Goal: Check status

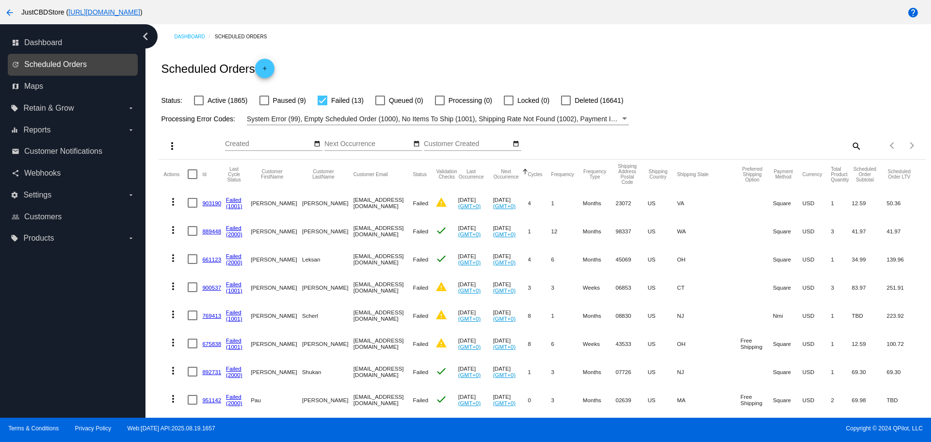
click at [46, 64] on span "Scheduled Orders" at bounding box center [55, 64] width 63 height 9
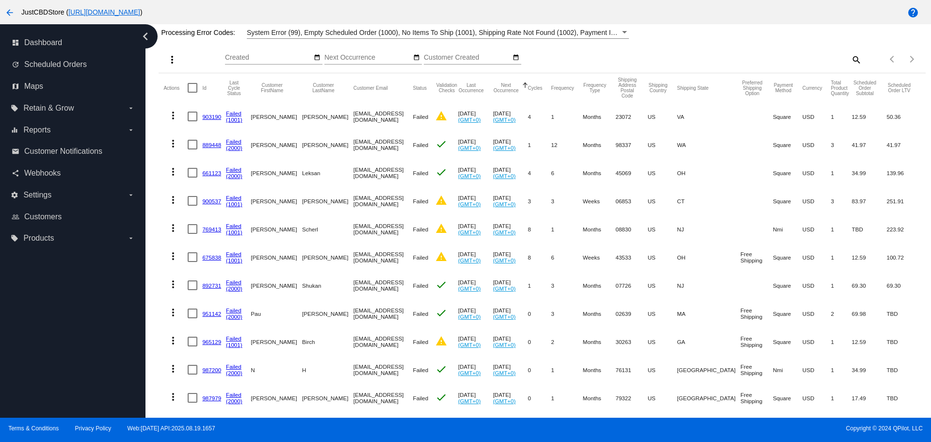
scroll to position [26, 0]
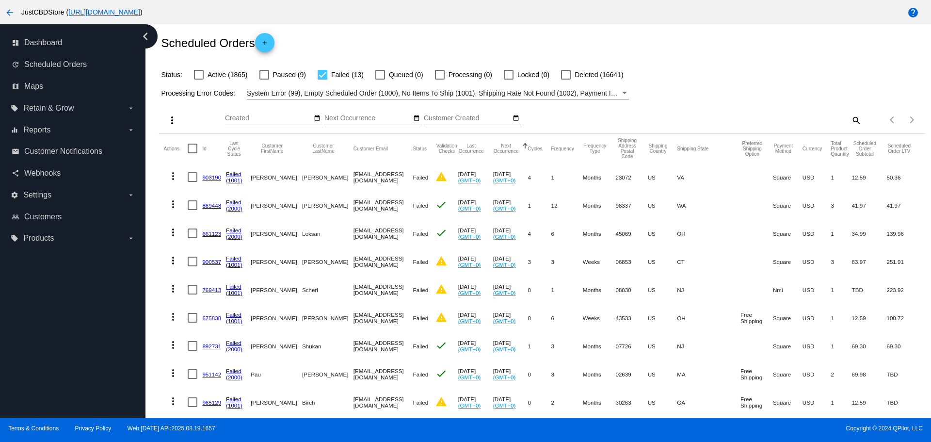
click at [210, 176] on link "903190" at bounding box center [211, 177] width 19 height 6
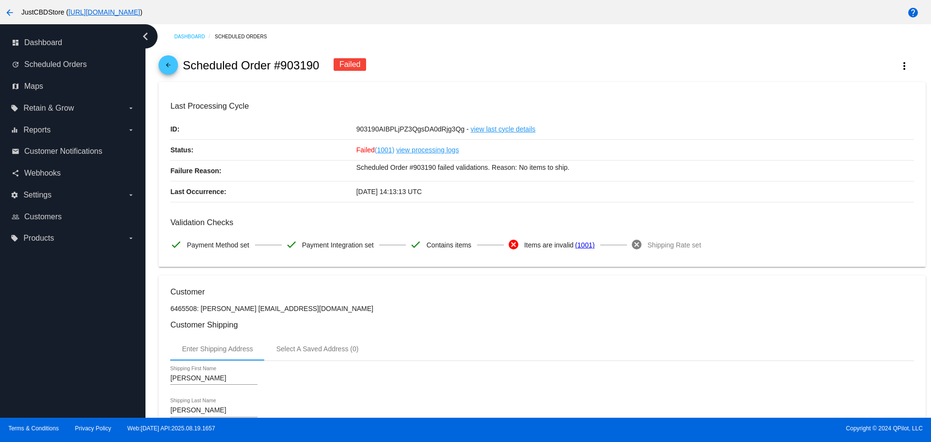
click at [169, 68] on mat-icon "arrow_back" at bounding box center [168, 68] width 12 height 12
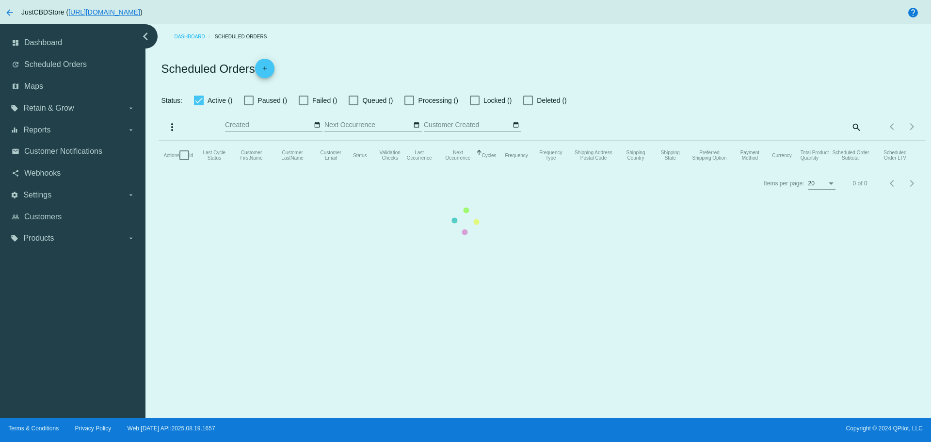
checkbox input "false"
checkbox input "true"
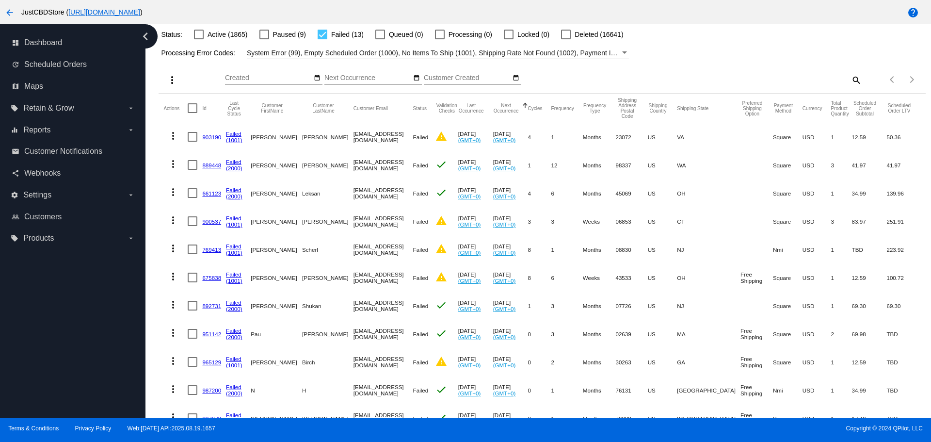
scroll to position [48, 0]
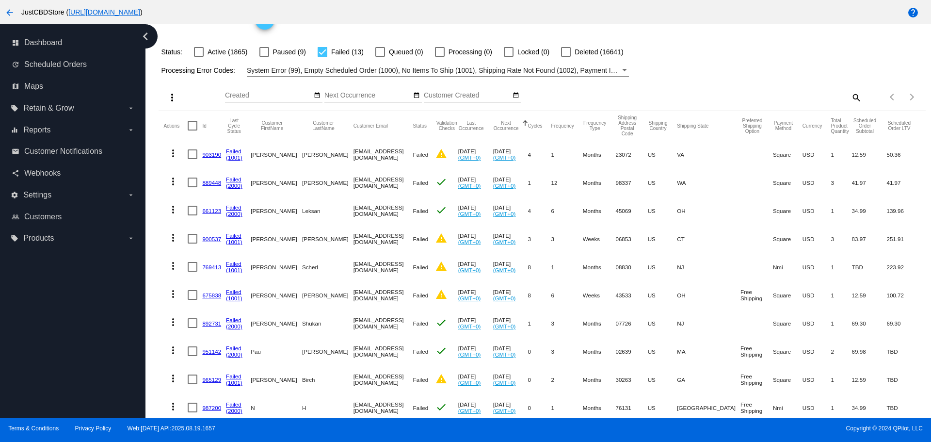
click at [212, 184] on link "889448" at bounding box center [211, 182] width 19 height 6
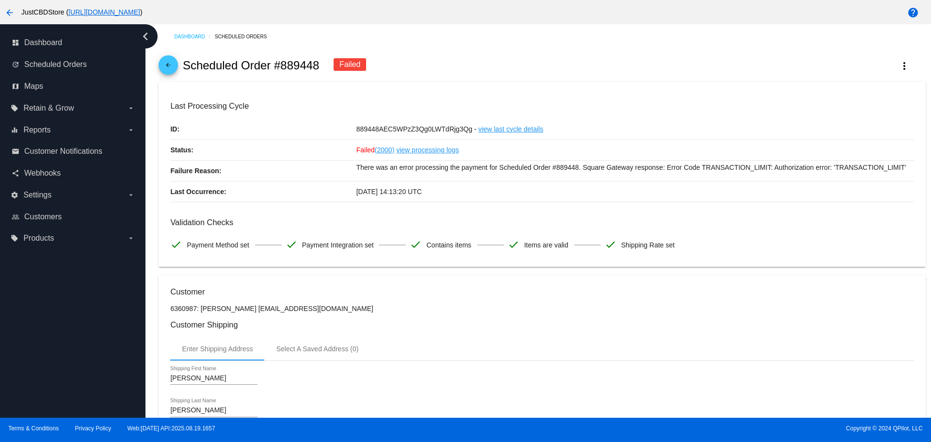
click at [181, 64] on div "arrow_back Scheduled Order #889448 Failed more_vert" at bounding box center [541, 65] width 766 height 33
click at [174, 66] on mat-icon "arrow_back" at bounding box center [168, 68] width 12 height 12
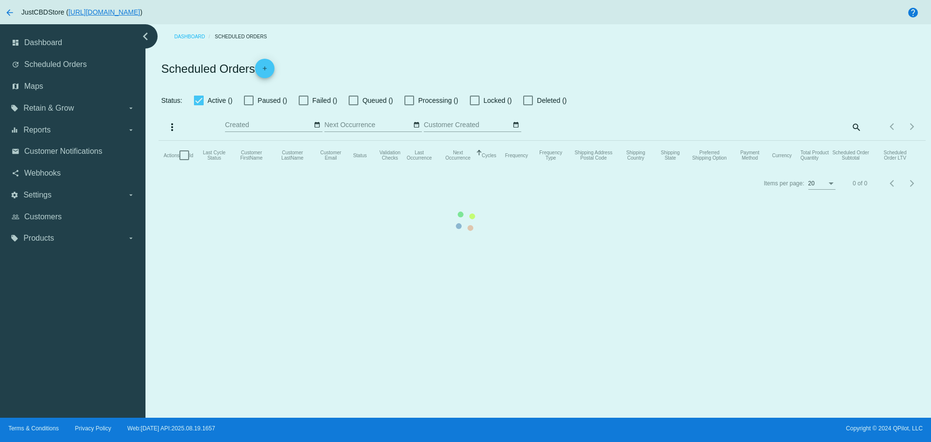
checkbox input "false"
checkbox input "true"
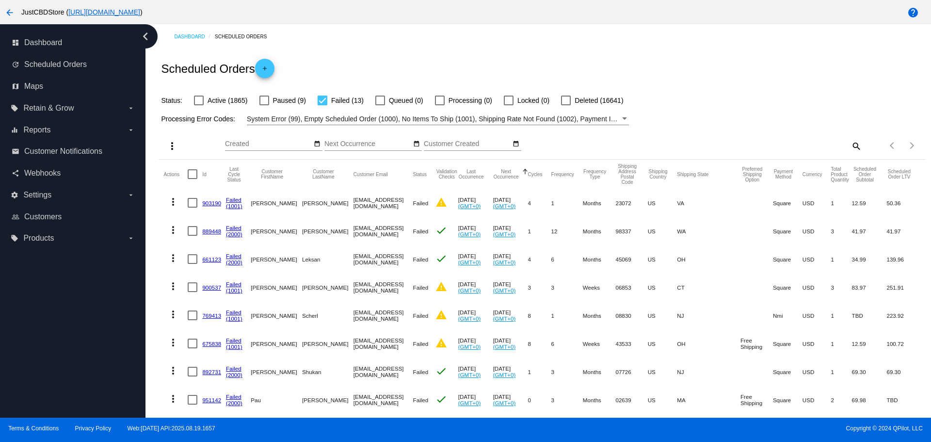
click at [237, 287] on link "(1001)" at bounding box center [234, 290] width 16 height 6
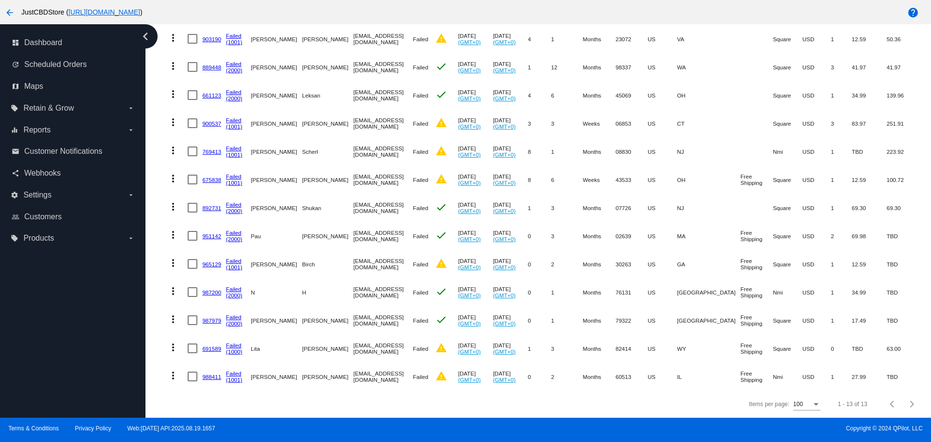
scroll to position [171, 0]
click at [209, 261] on link "965129" at bounding box center [211, 264] width 19 height 6
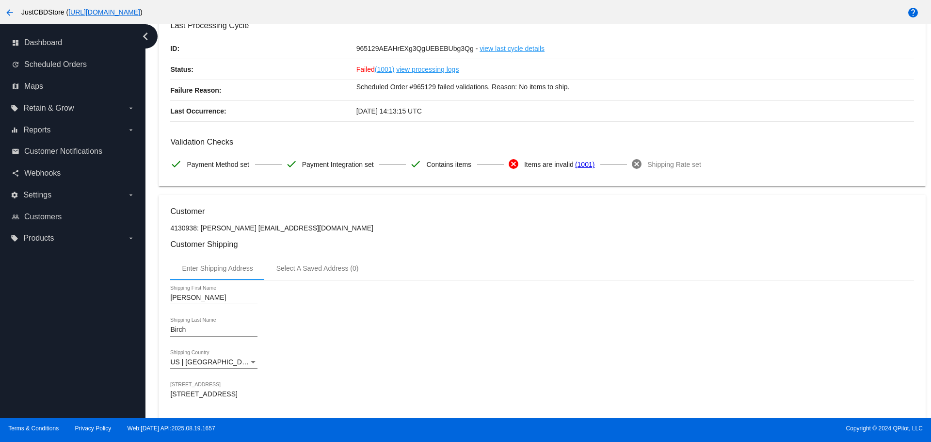
scroll to position [48, 0]
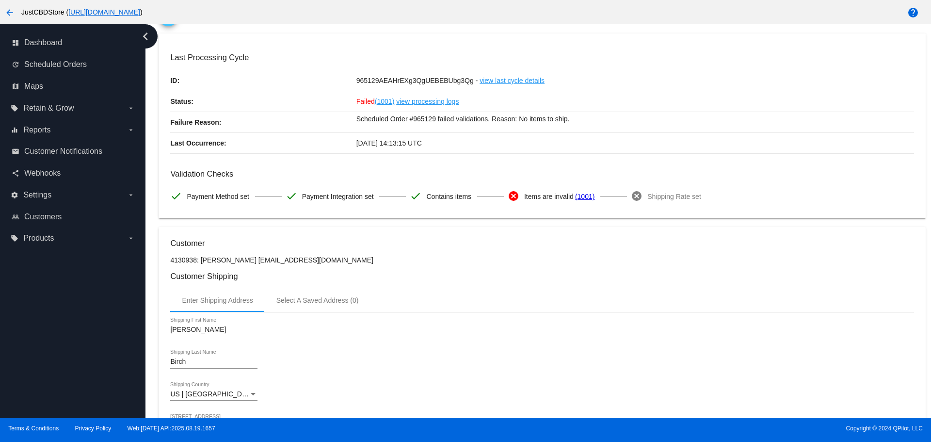
click at [143, 38] on icon "chevron_left" at bounding box center [146, 37] width 16 height 16
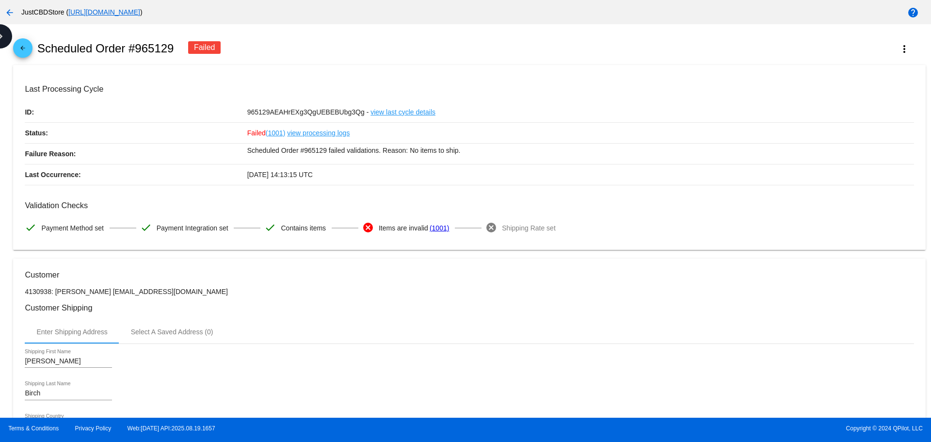
scroll to position [0, 0]
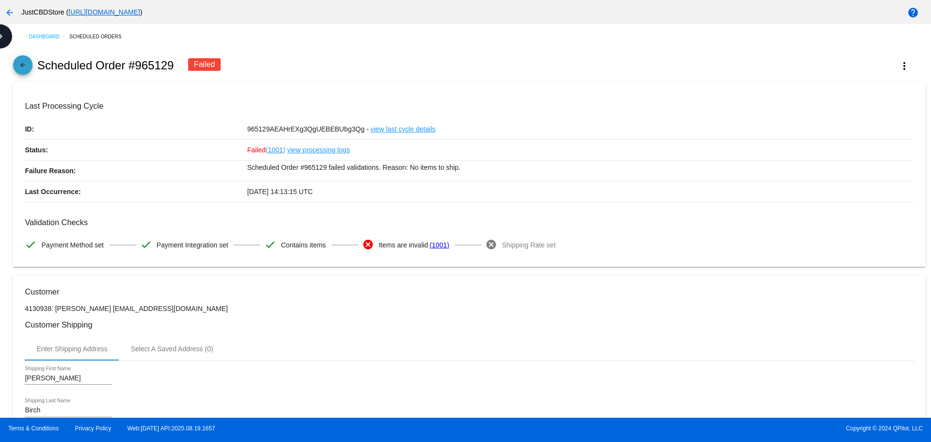
click at [22, 67] on mat-icon "arrow_back" at bounding box center [23, 68] width 12 height 12
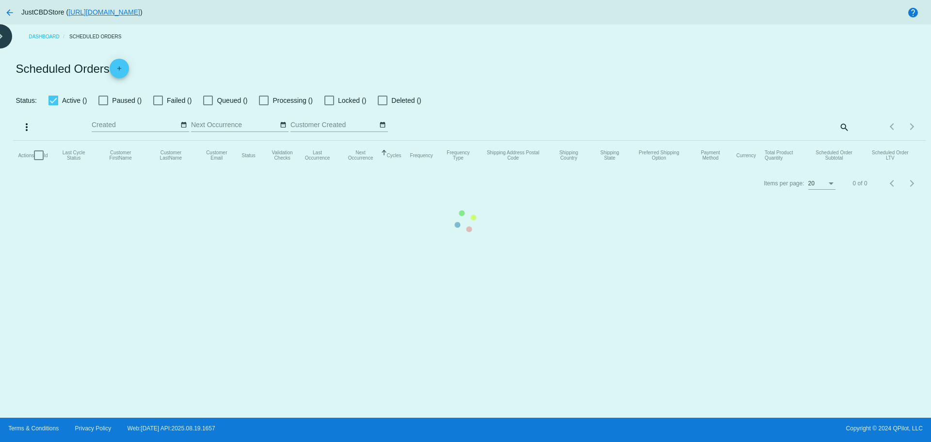
checkbox input "false"
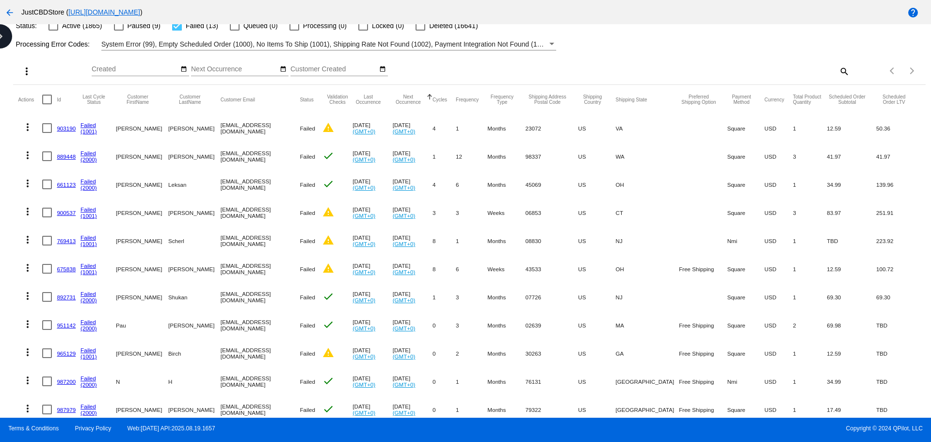
scroll to position [26, 0]
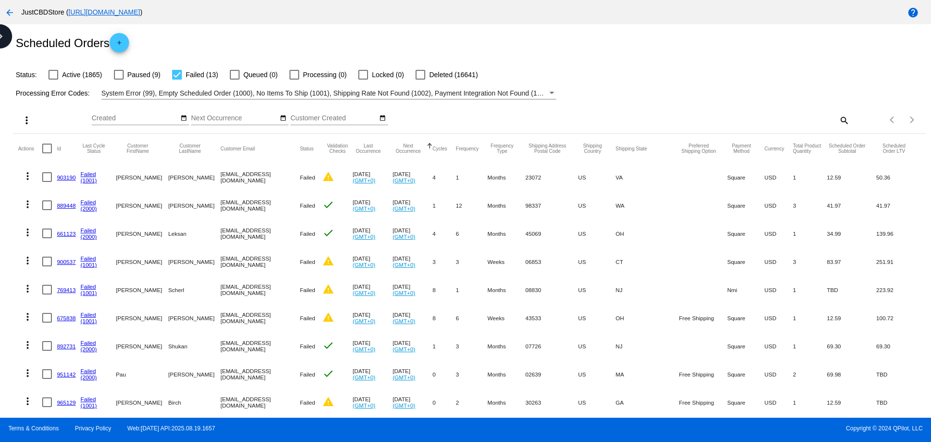
click at [199, 76] on span "Failed (13)" at bounding box center [202, 75] width 32 height 12
click at [177, 79] on input "Failed (13)" at bounding box center [176, 79] width 0 height 0
checkbox input "false"
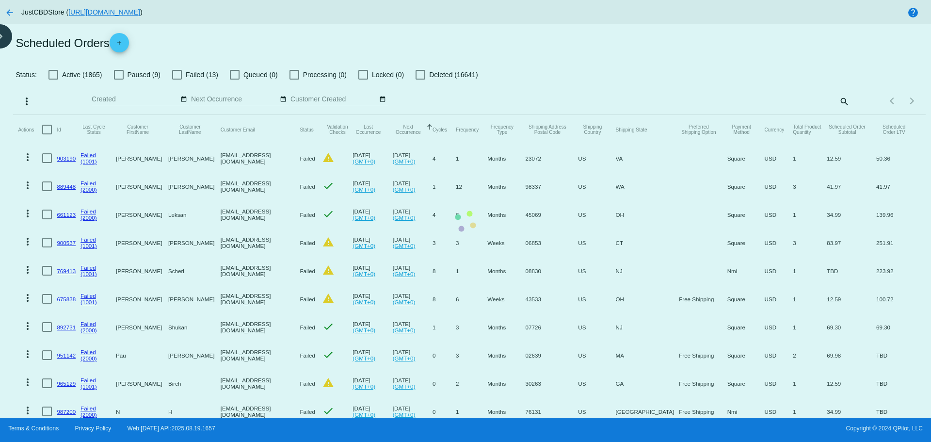
click at [175, 115] on mat-table "Actions Id Last Cycle Status Customer FirstName Customer LastName Customer Emai…" at bounding box center [469, 312] width 912 height 395
